Goal: Transaction & Acquisition: Obtain resource

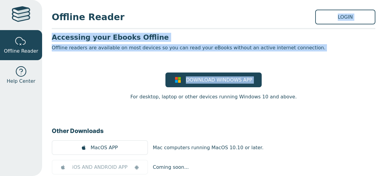
drag, startPoint x: 110, startPoint y: 90, endPoint x: 280, endPoint y: -10, distance: 197.2
click at [280, 0] on html "Offline Reader Help Center Offline Reader LOGIN Accessing your Ebooks Offline O…" at bounding box center [192, 88] width 385 height 176
click at [325, 16] on link "LOGIN" at bounding box center [346, 17] width 60 height 15
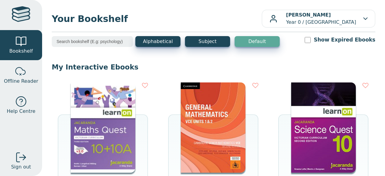
click at [87, 119] on img at bounding box center [103, 127] width 65 height 90
